Goal: Use online tool/utility: Utilize a website feature to perform a specific function

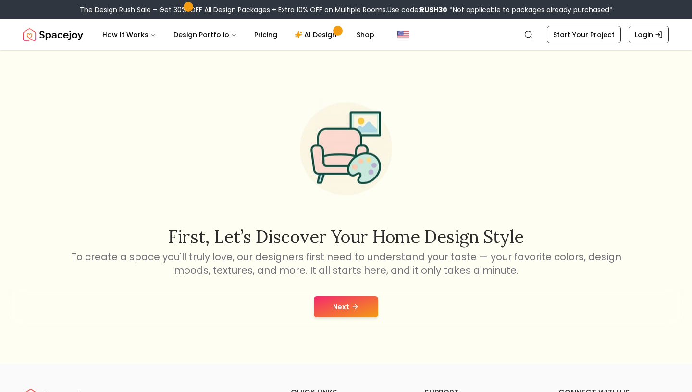
click at [370, 308] on button "Next" at bounding box center [346, 306] width 64 height 21
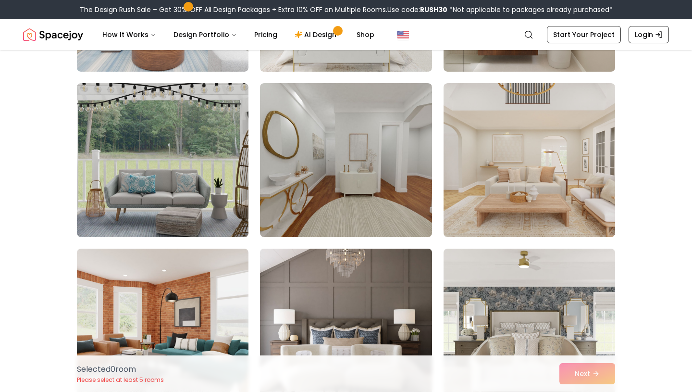
scroll to position [701, 0]
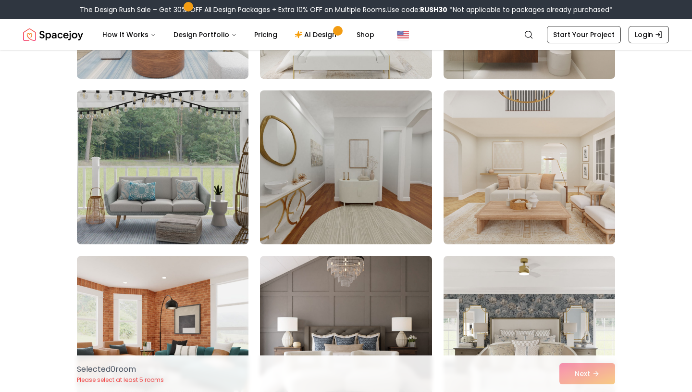
click at [389, 193] on img at bounding box center [346, 166] width 180 height 161
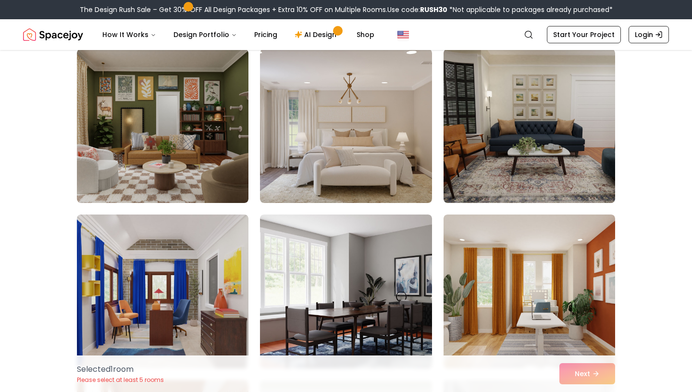
scroll to position [0, 0]
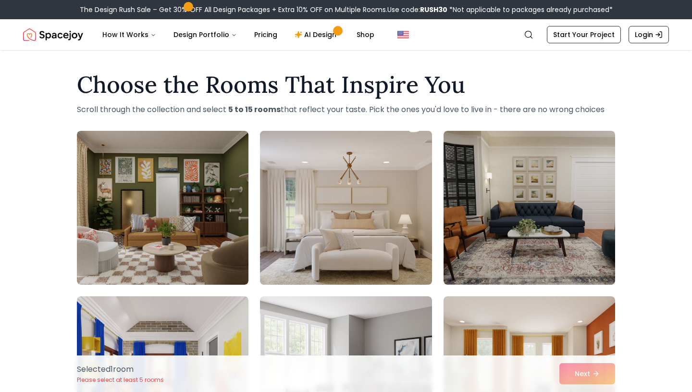
click at [380, 190] on img at bounding box center [346, 207] width 180 height 161
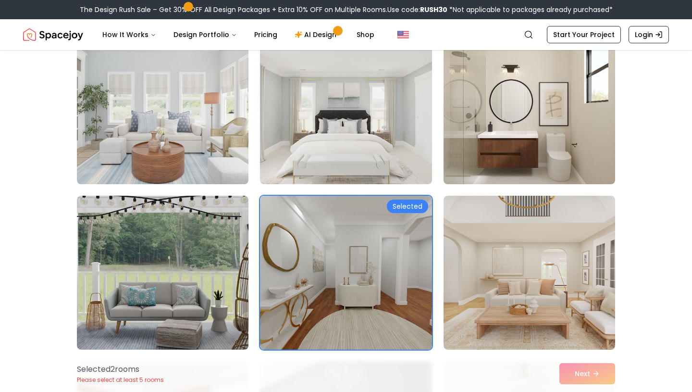
scroll to position [600, 0]
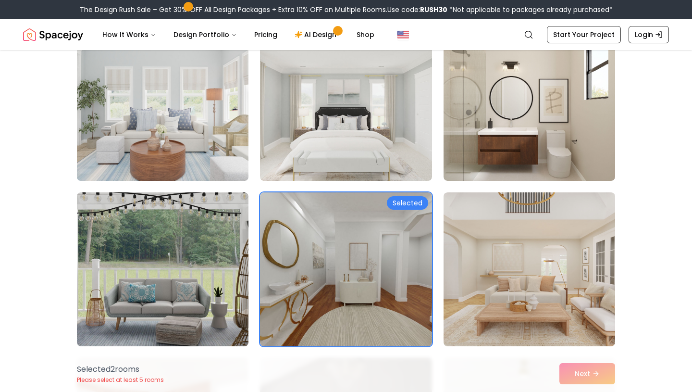
click at [206, 152] on img at bounding box center [163, 103] width 180 height 161
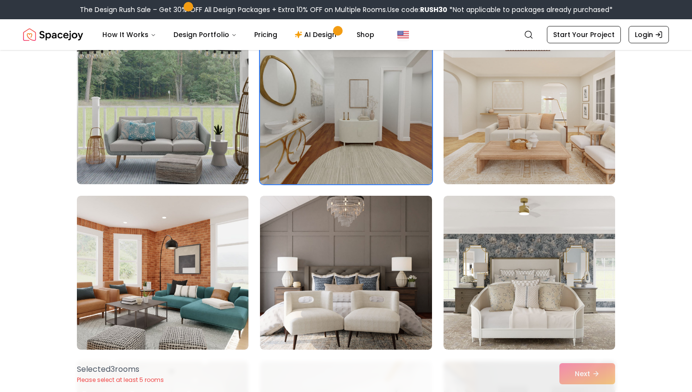
scroll to position [759, 0]
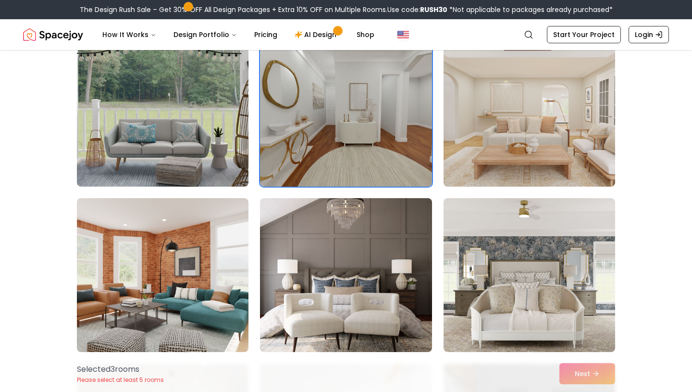
click at [520, 107] on img at bounding box center [529, 109] width 180 height 161
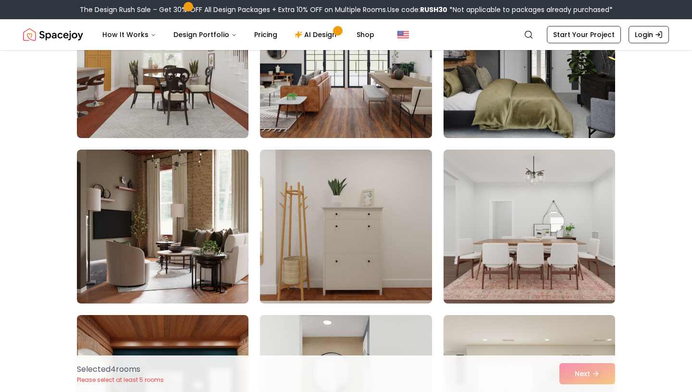
scroll to position [1147, 0]
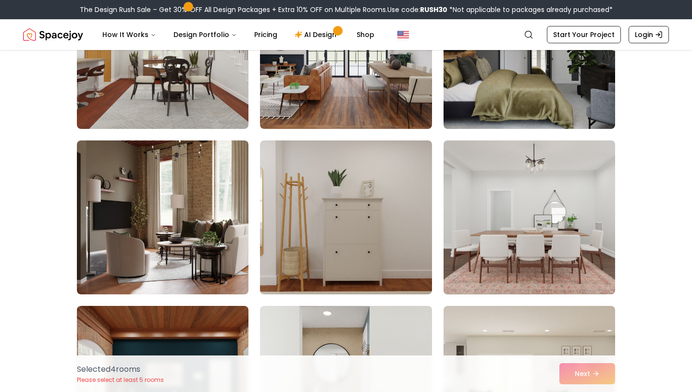
click at [482, 218] on img at bounding box center [529, 216] width 180 height 161
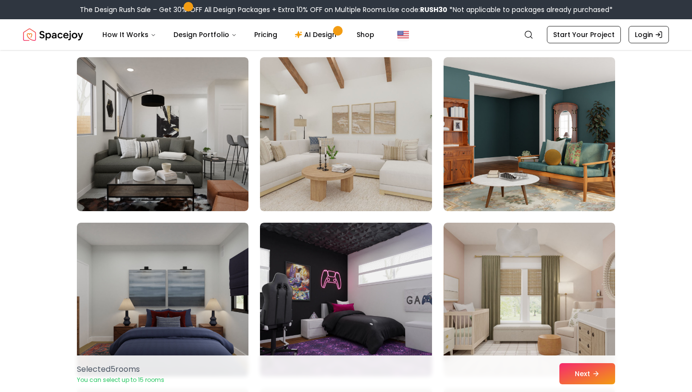
scroll to position [2247, 0]
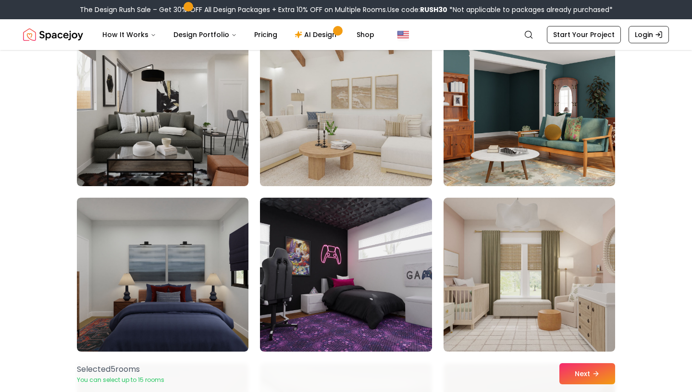
click at [403, 147] on img at bounding box center [346, 108] width 180 height 161
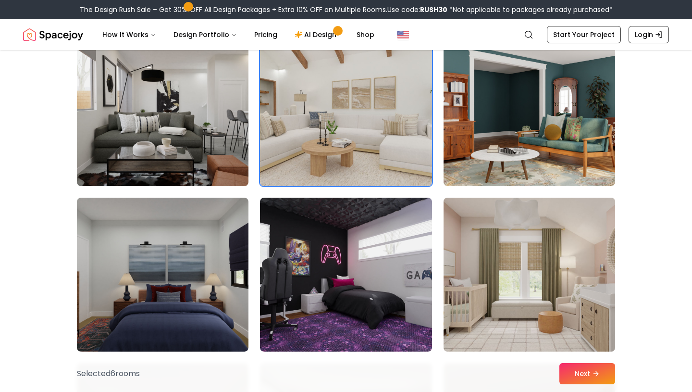
click at [501, 238] on img at bounding box center [529, 274] width 180 height 161
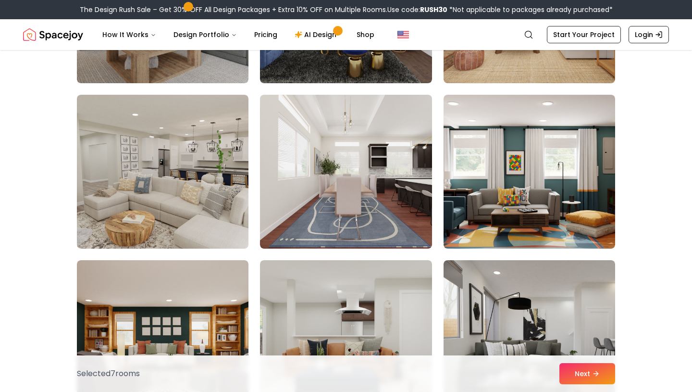
scroll to position [2848, 0]
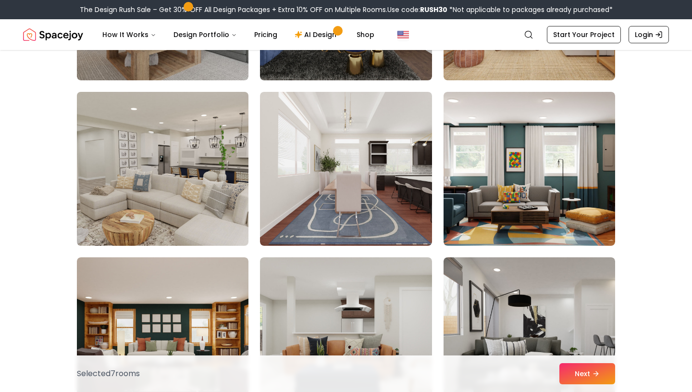
click at [216, 181] on img at bounding box center [163, 168] width 180 height 161
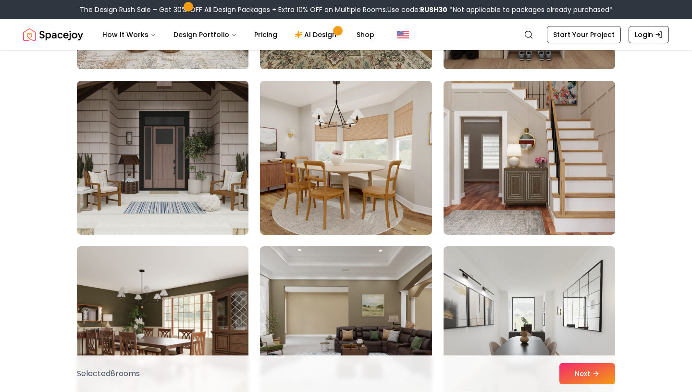
scroll to position [3358, 0]
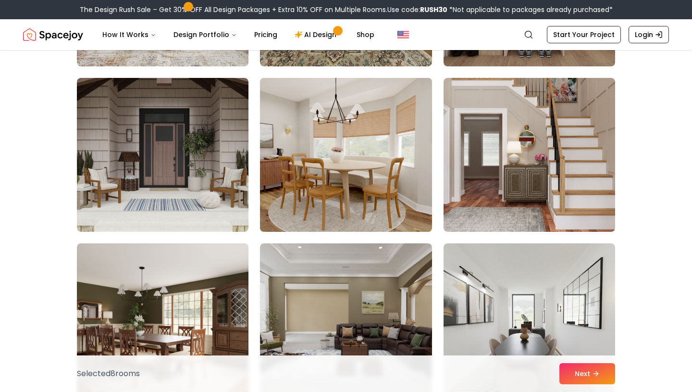
click at [339, 151] on img at bounding box center [346, 154] width 180 height 161
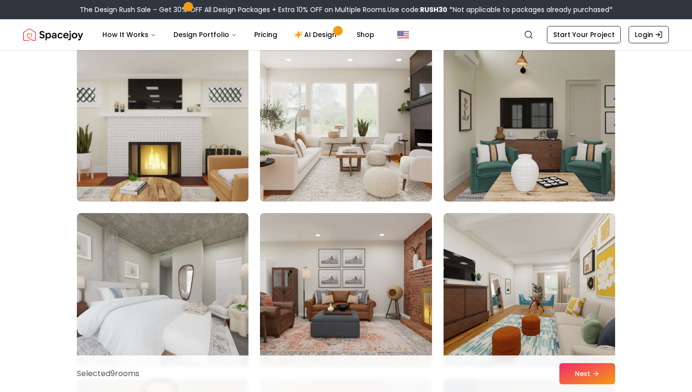
click at [339, 151] on img at bounding box center [346, 125] width 172 height 154
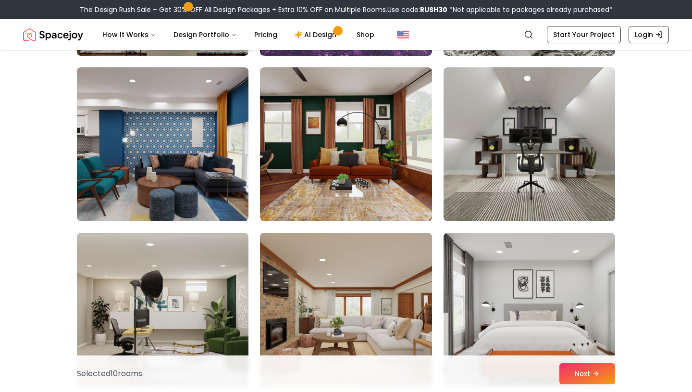
scroll to position [5150, 0]
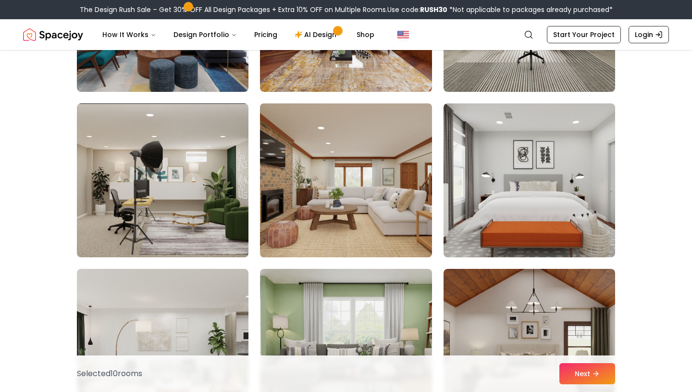
click at [398, 220] on img at bounding box center [346, 179] width 180 height 161
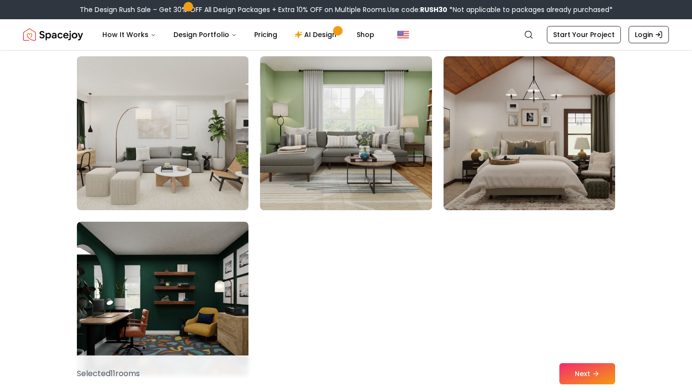
scroll to position [5364, 0]
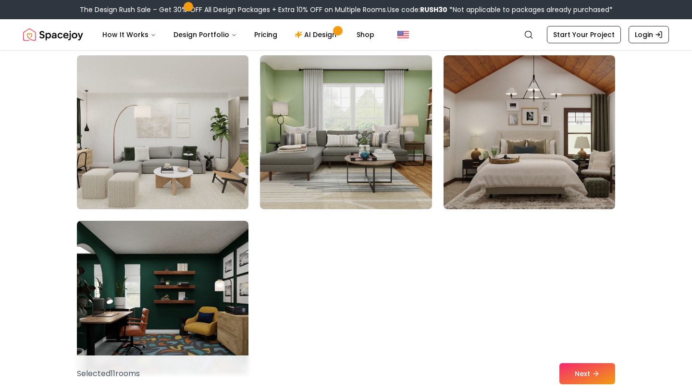
click at [196, 164] on img at bounding box center [163, 131] width 180 height 161
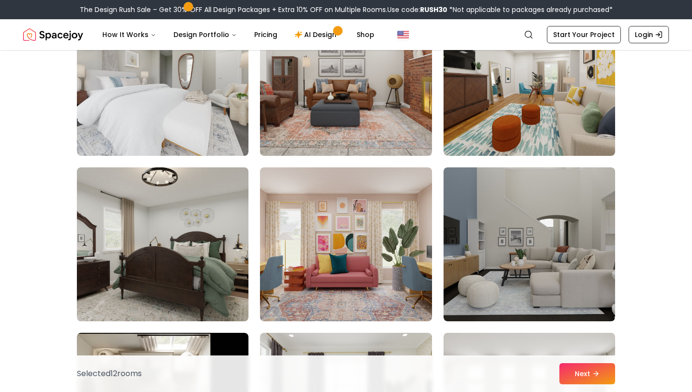
scroll to position [3777, 0]
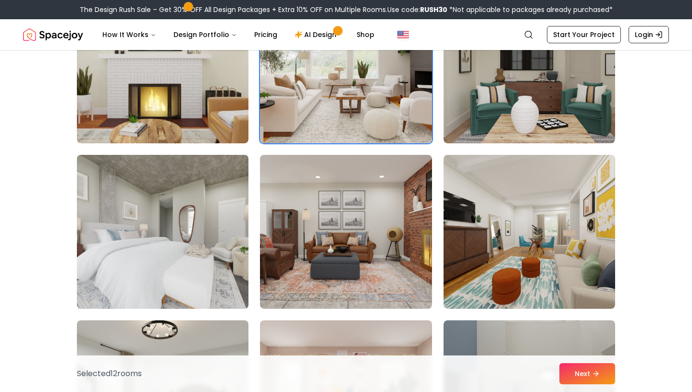
click at [196, 188] on img at bounding box center [163, 231] width 180 height 161
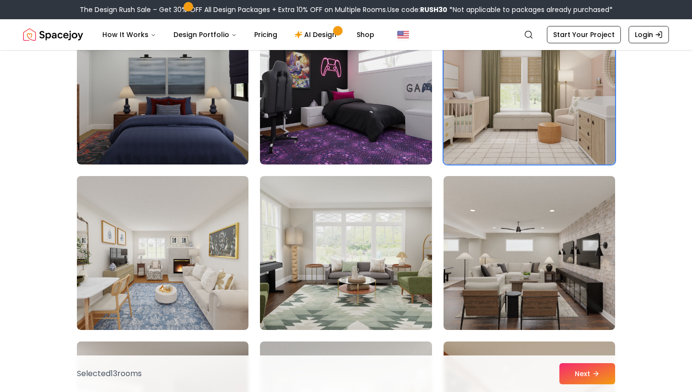
scroll to position [2431, 0]
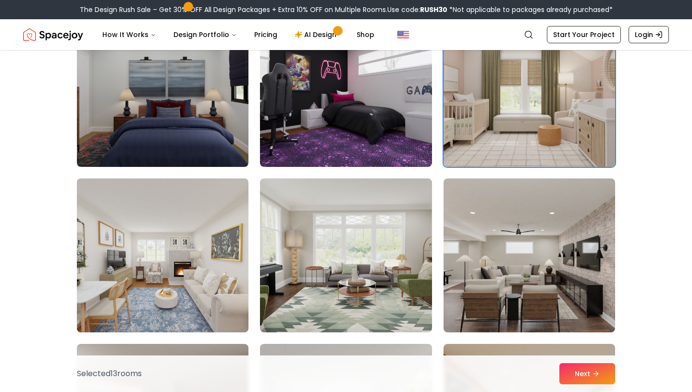
click at [232, 239] on img at bounding box center [163, 254] width 180 height 161
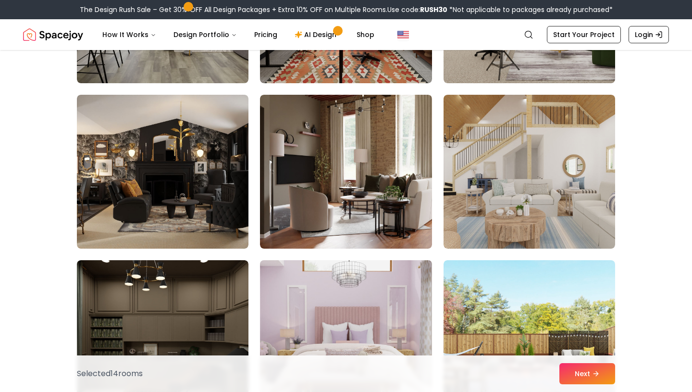
scroll to position [1850, 0]
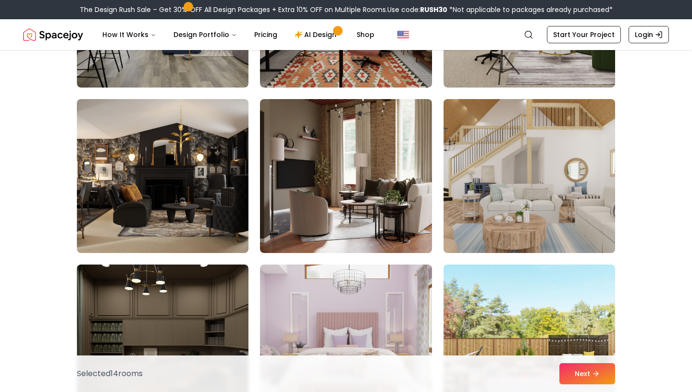
click at [476, 178] on img at bounding box center [529, 175] width 180 height 161
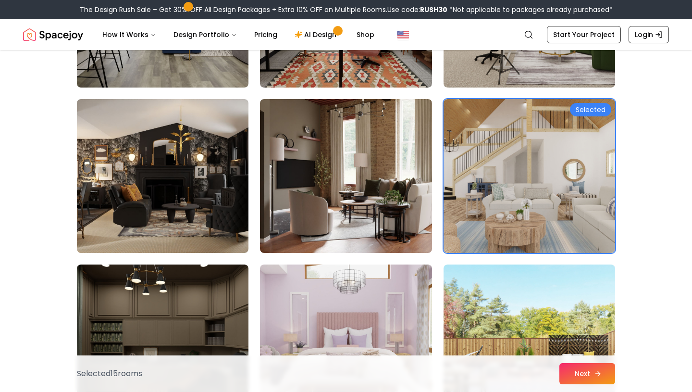
click at [575, 370] on button "Next" at bounding box center [587, 373] width 56 height 21
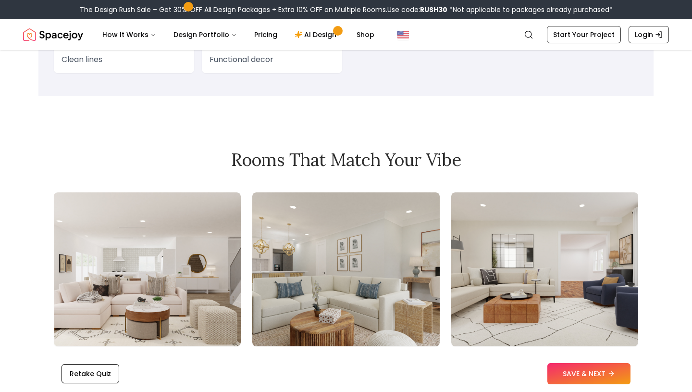
scroll to position [982, 0]
